Goal: Find specific page/section: Find specific page/section

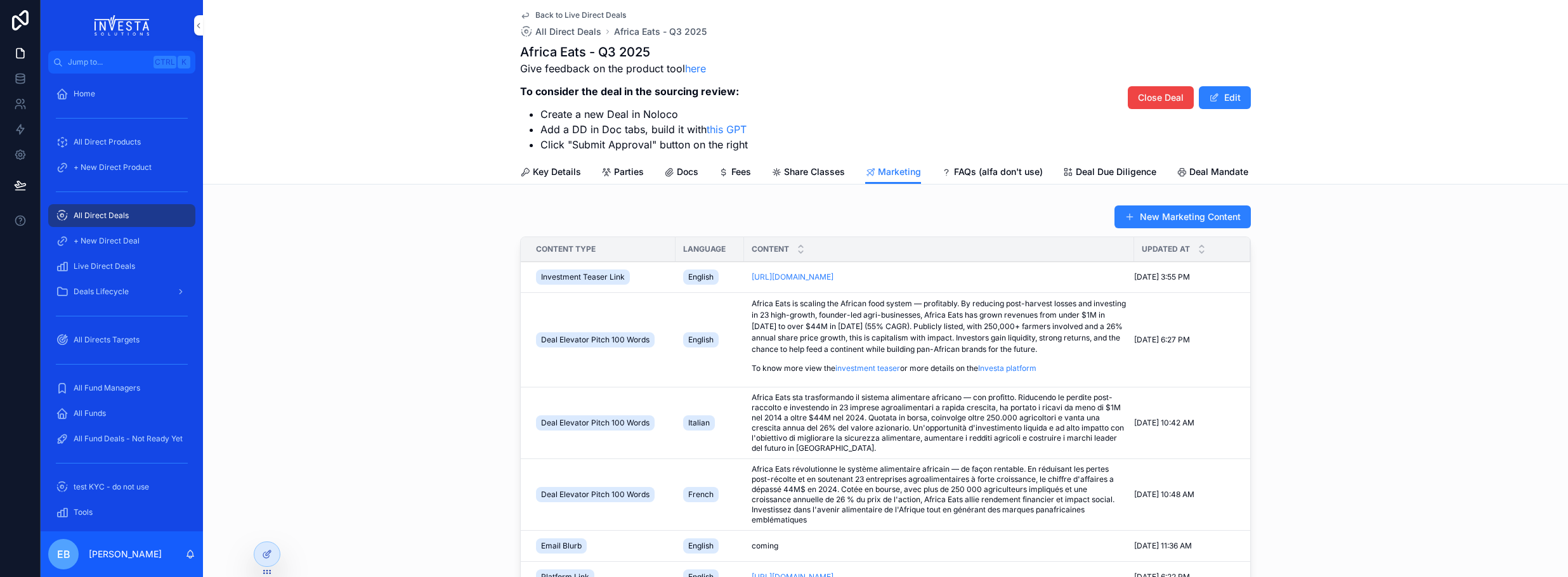
scroll to position [76, 0]
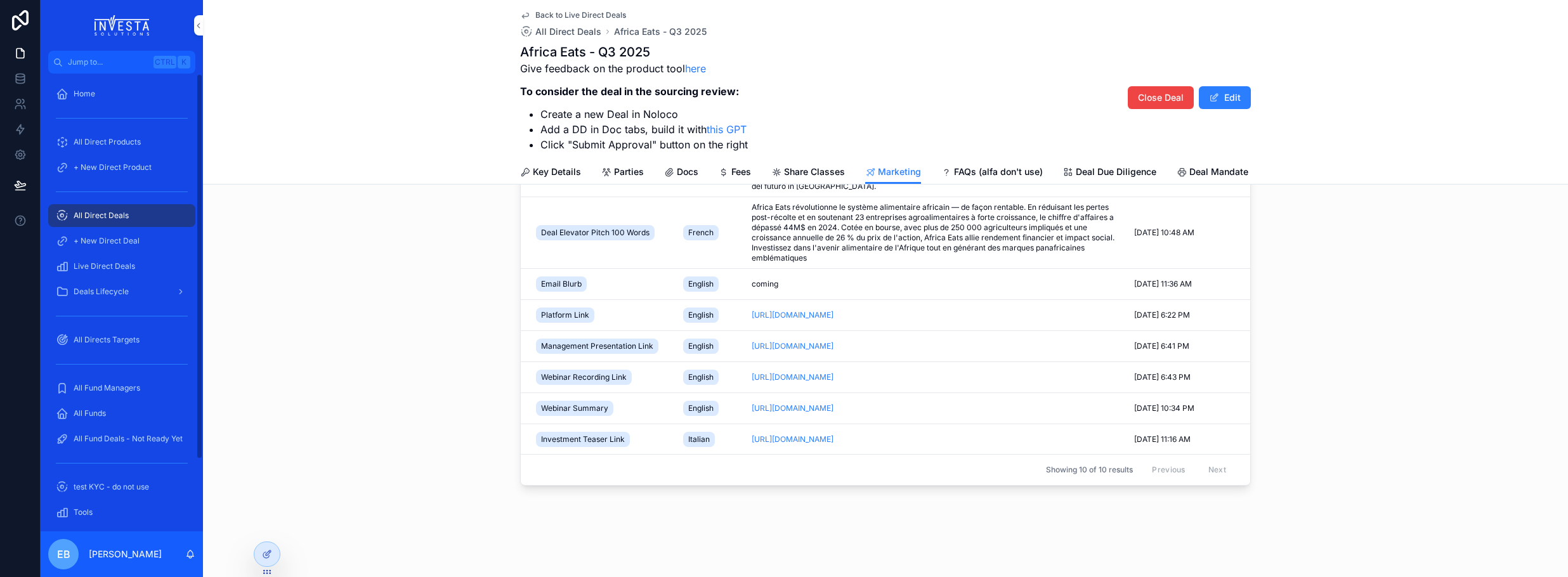
click at [111, 215] on span "All Direct Deals" at bounding box center [101, 215] width 55 height 10
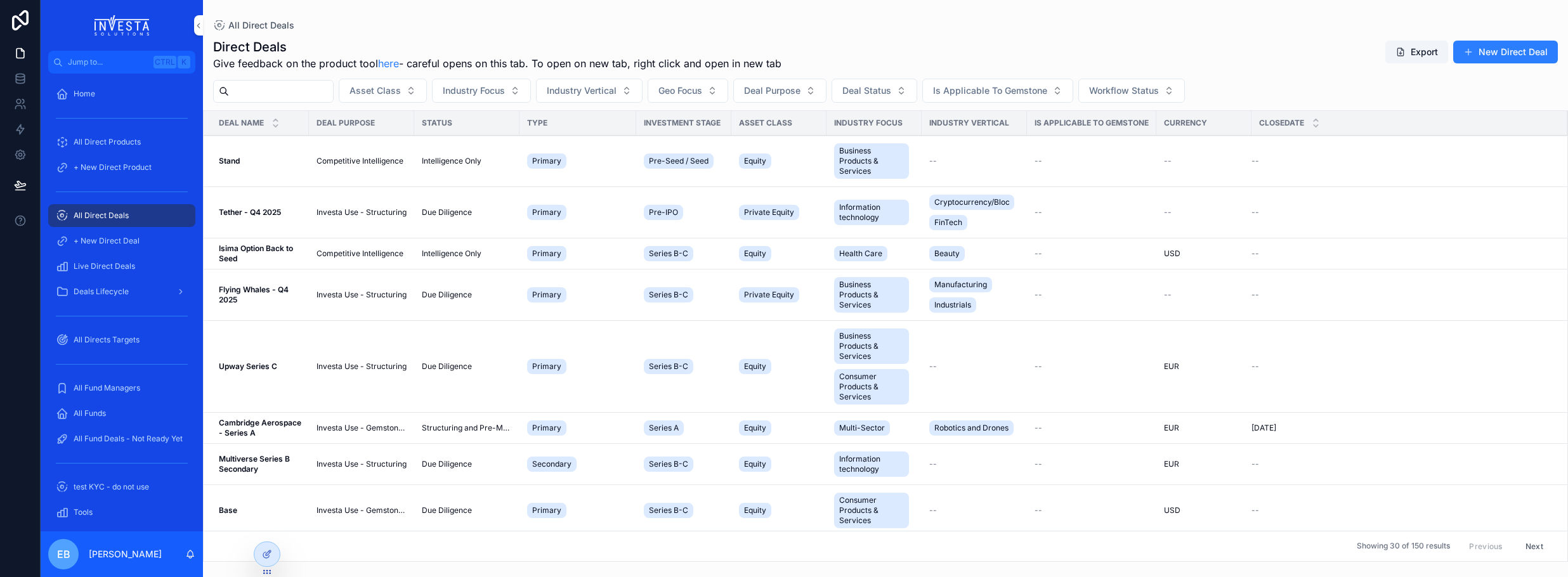
click at [120, 210] on div "All Direct Deals" at bounding box center [122, 215] width 132 height 20
click at [118, 336] on span "All Directs Targets" at bounding box center [106, 340] width 66 height 10
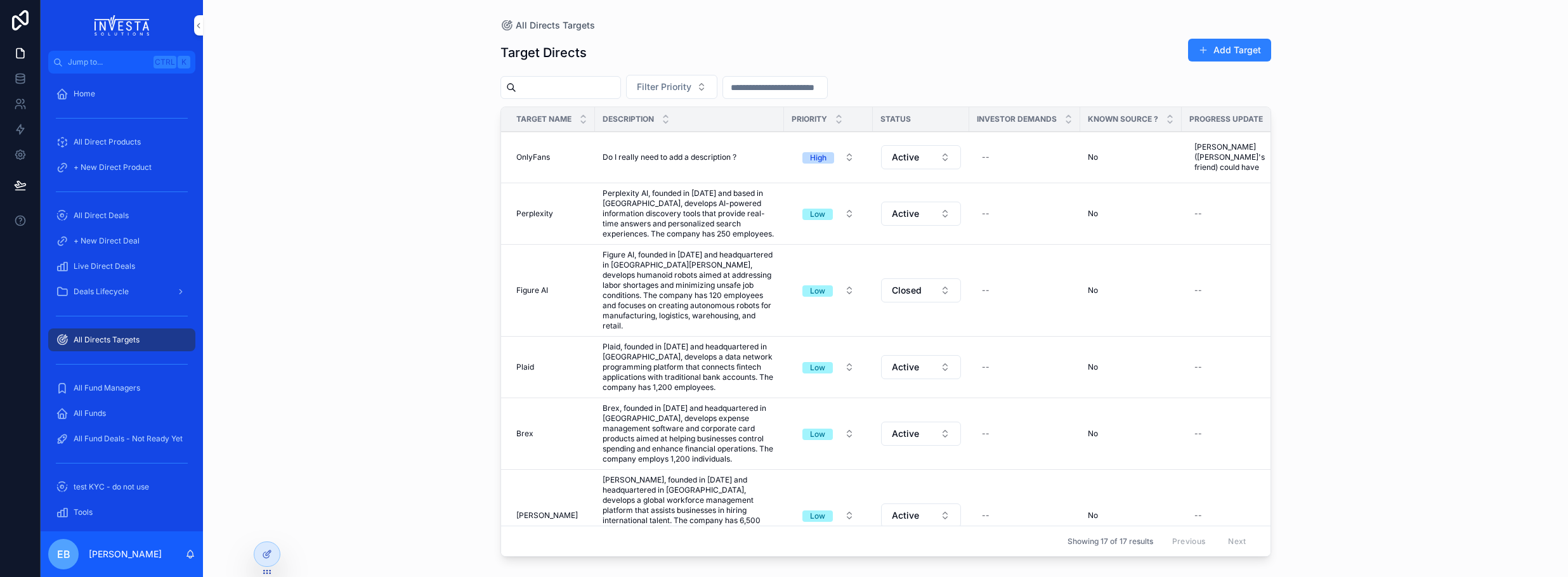
click at [97, 216] on span "All Direct Deals" at bounding box center [101, 215] width 55 height 10
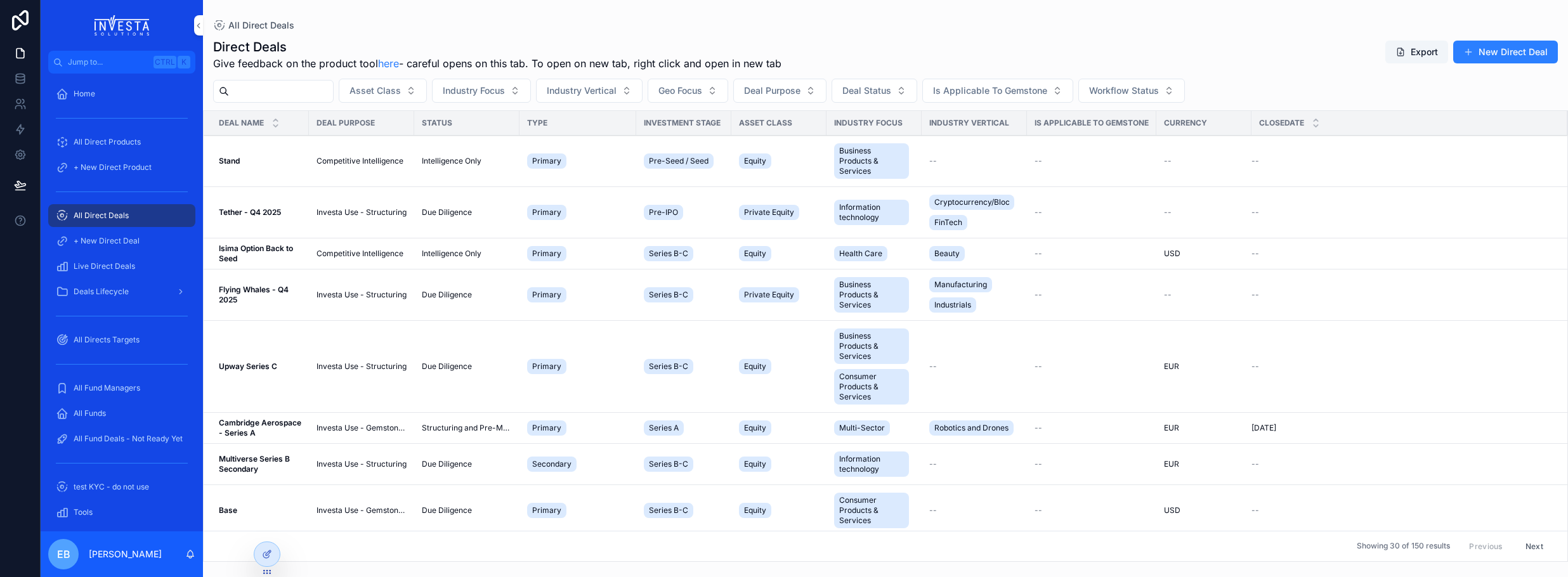
click at [309, 91] on input "scrollable content" at bounding box center [281, 91] width 104 height 18
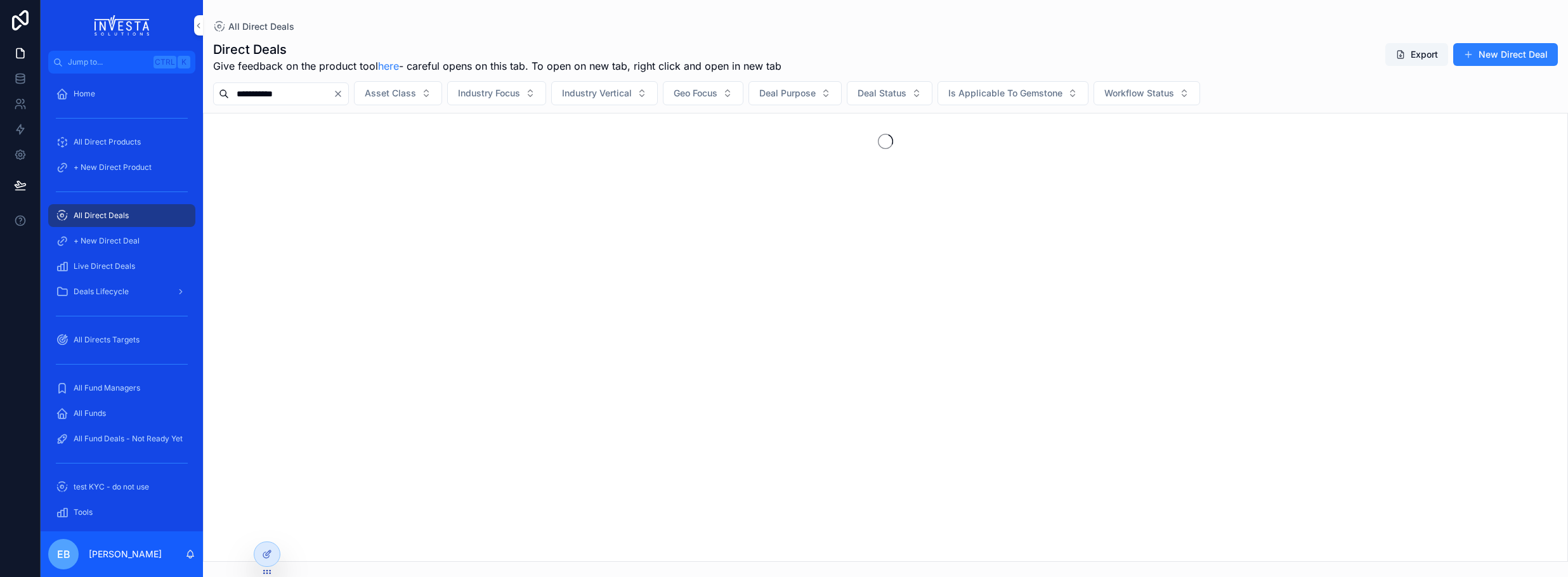
type input "**********"
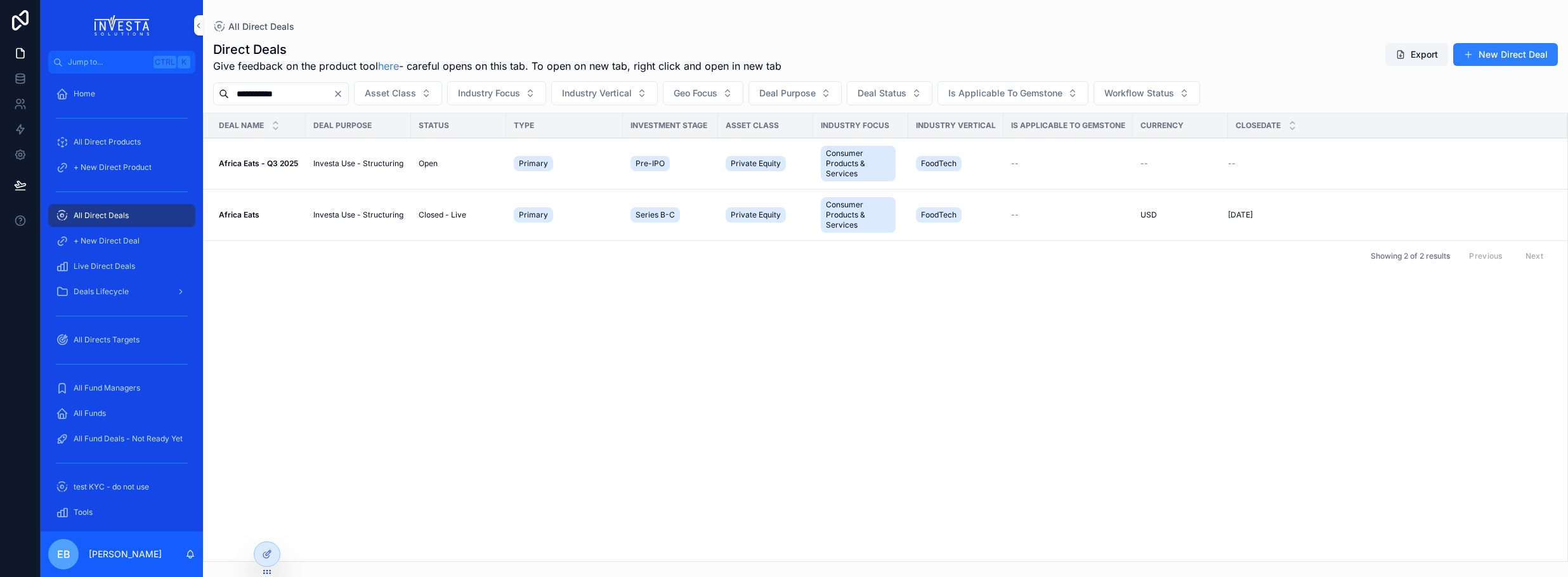
click at [375, 163] on span "Investa Use - Structuring" at bounding box center [358, 163] width 90 height 10
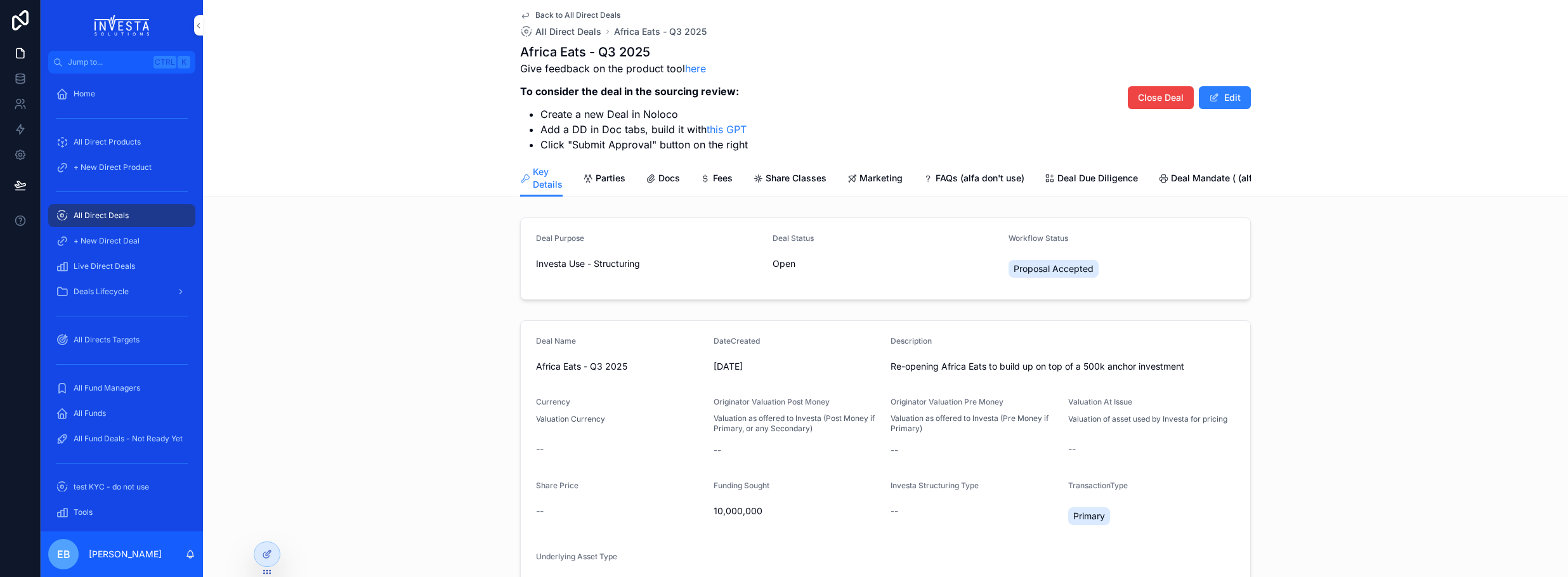
click at [1057, 181] on span "Deal Due Diligence" at bounding box center [1098, 177] width 80 height 13
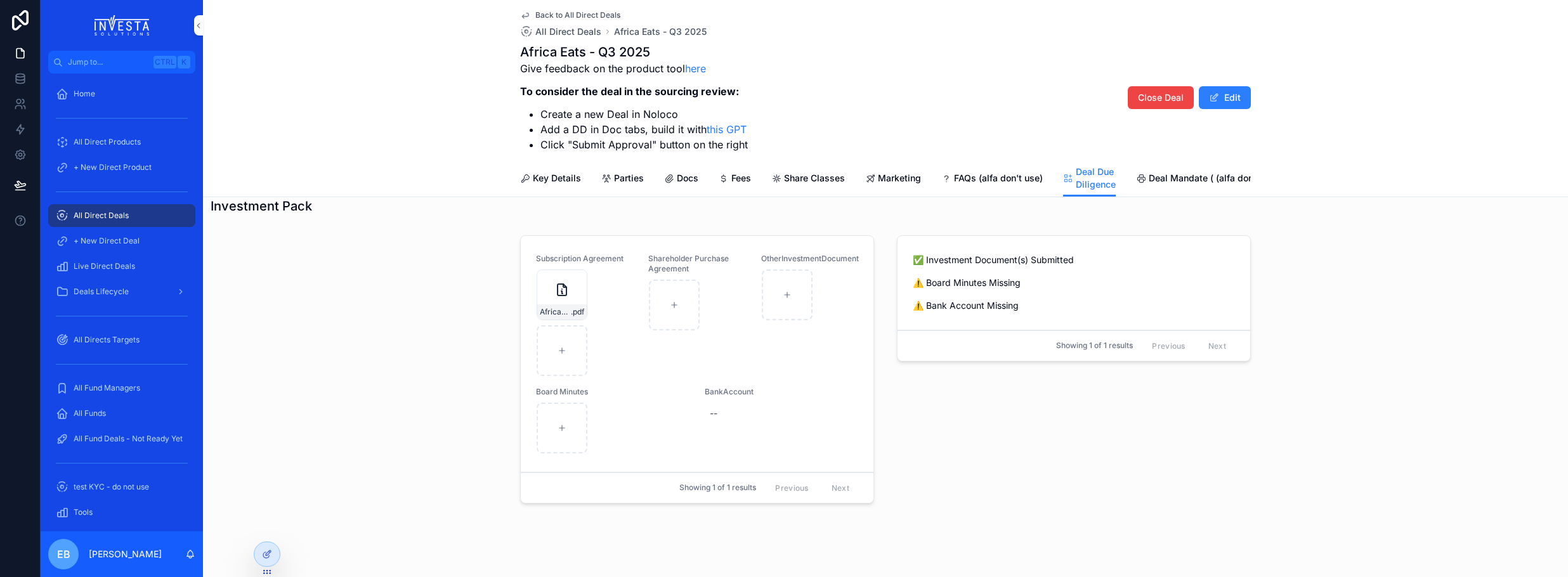
scroll to position [1071, 0]
